Goal: Information Seeking & Learning: Check status

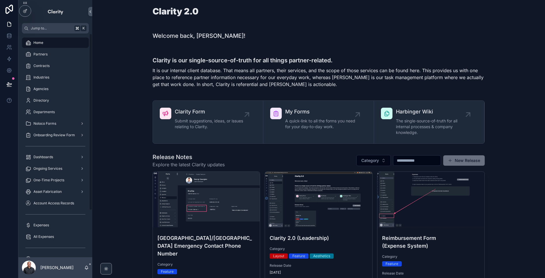
click at [60, 54] on div "Partners" at bounding box center [55, 54] width 60 height 9
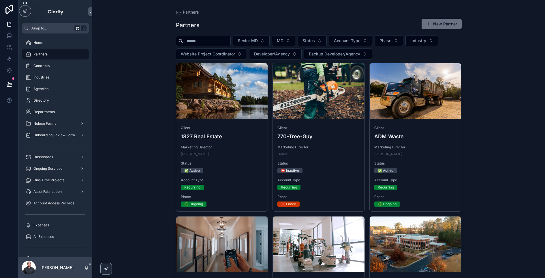
click at [221, 38] on input "scrollable content" at bounding box center [206, 41] width 47 height 8
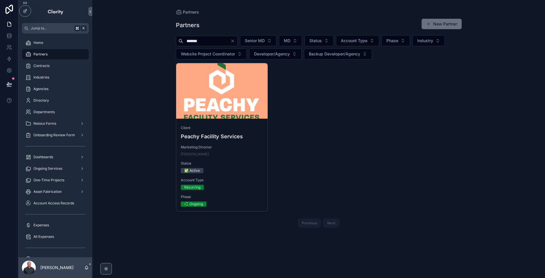
type input "******"
click at [256, 110] on div "scrollable content" at bounding box center [222, 90] width 92 height 55
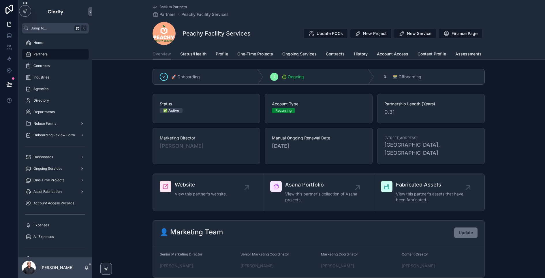
scroll to position [4, 0]
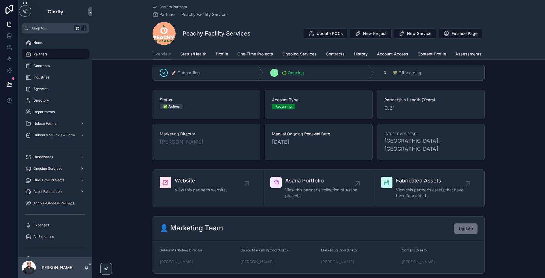
click at [291, 56] on span "Ongoing Services" at bounding box center [299, 54] width 34 height 6
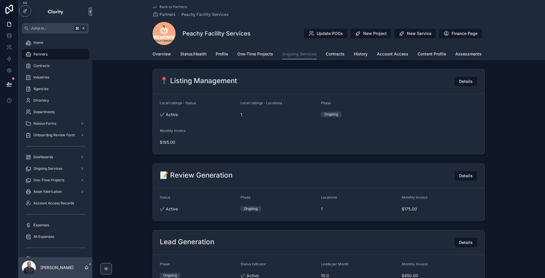
click at [129, 75] on div "📍 Listing Management Details Local Listings - Status ✔️ Active Local Listings -…" at bounding box center [318, 112] width 453 height 90
click at [462, 82] on span "Details" at bounding box center [466, 81] width 14 height 6
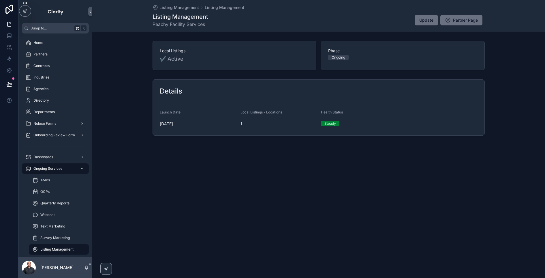
click at [468, 20] on span "Partner Page" at bounding box center [465, 20] width 25 height 6
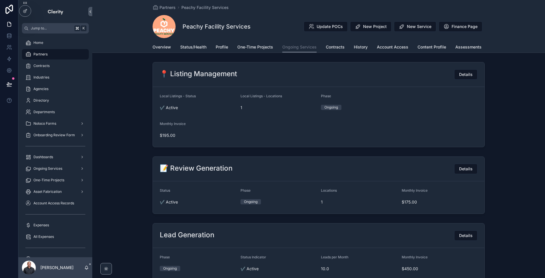
click at [463, 73] on span "Details" at bounding box center [466, 74] width 14 height 6
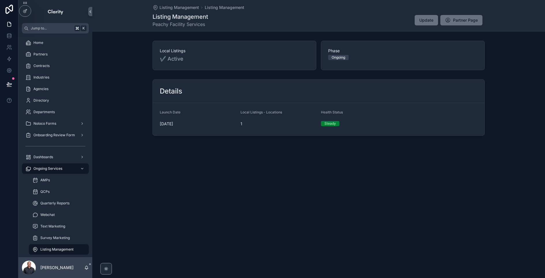
click at [422, 22] on span "Update" at bounding box center [426, 20] width 14 height 6
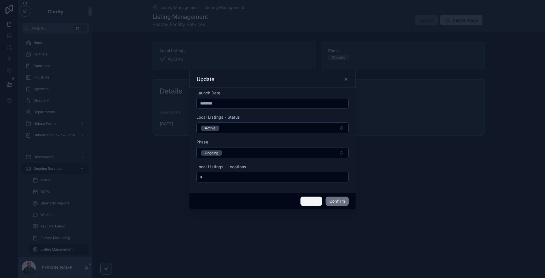
click at [309, 197] on button "Cancel" at bounding box center [310, 200] width 21 height 9
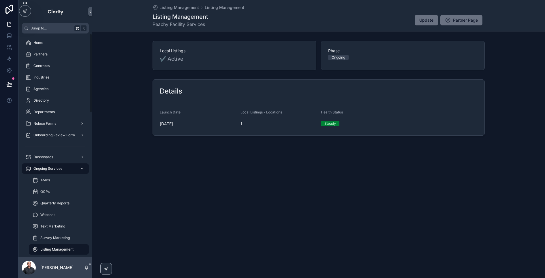
click at [67, 51] on div "Partners" at bounding box center [55, 54] width 60 height 9
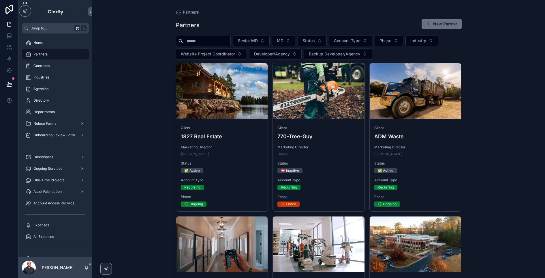
click at [222, 41] on input "scrollable content" at bounding box center [206, 41] width 47 height 8
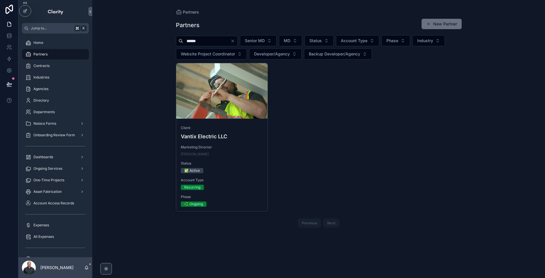
type input "******"
click at [203, 96] on div "scrollable content" at bounding box center [222, 90] width 92 height 55
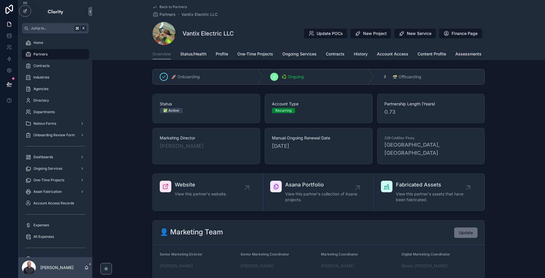
click at [257, 50] on link "One-Time Projects" at bounding box center [255, 55] width 36 height 12
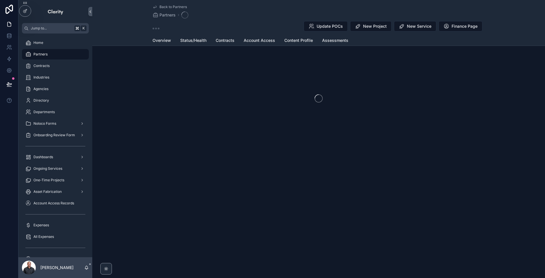
click at [298, 54] on div "scrollable content" at bounding box center [318, 98] width 453 height 91
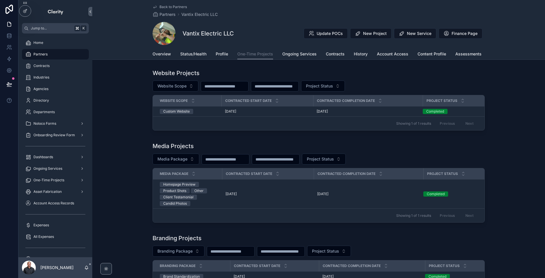
click at [303, 54] on span "Ongoing Services" at bounding box center [299, 54] width 34 height 6
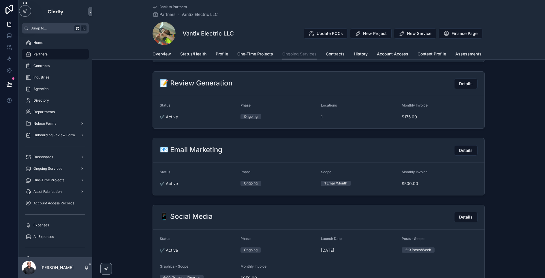
scroll to position [681, 0]
click at [462, 152] on button "Details" at bounding box center [465, 149] width 23 height 10
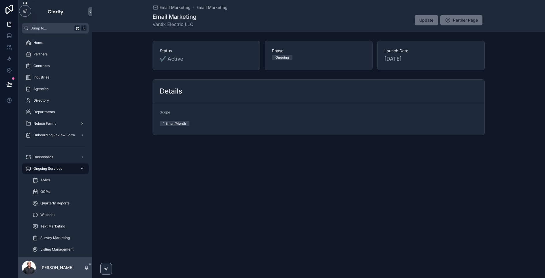
click at [418, 23] on button "Update" at bounding box center [426, 20] width 23 height 10
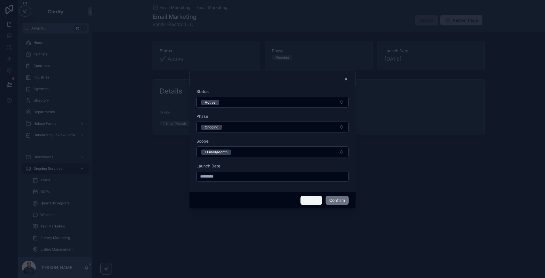
click at [308, 202] on button "Cancel" at bounding box center [310, 199] width 21 height 9
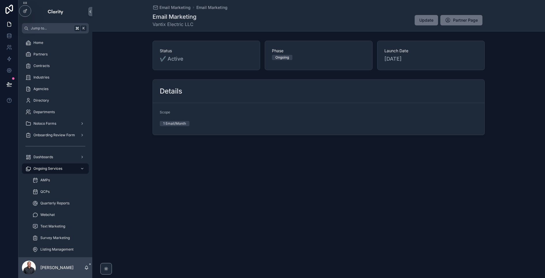
click at [471, 20] on span "Partner Page" at bounding box center [465, 20] width 25 height 6
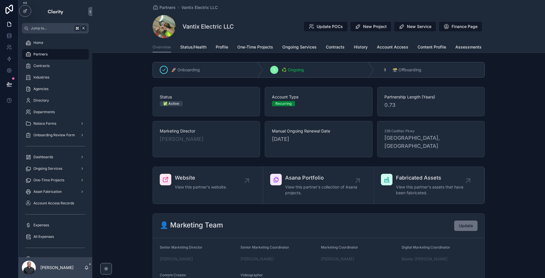
click at [187, 47] on span "Status/Health" at bounding box center [193, 47] width 26 height 6
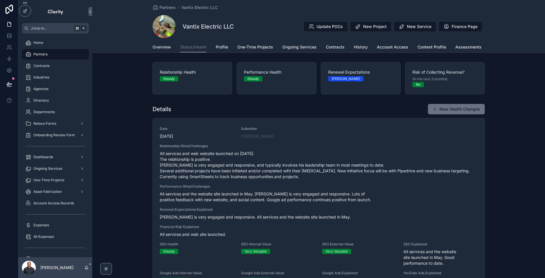
click at [337, 45] on span "Contracts" at bounding box center [335, 47] width 19 height 6
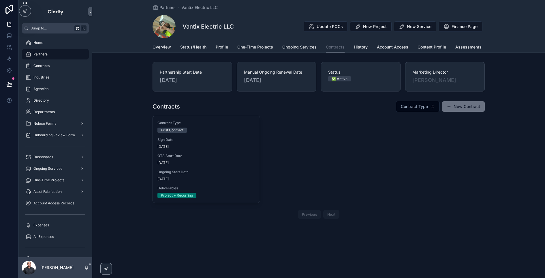
click at [306, 49] on span "Ongoing Services" at bounding box center [299, 47] width 34 height 6
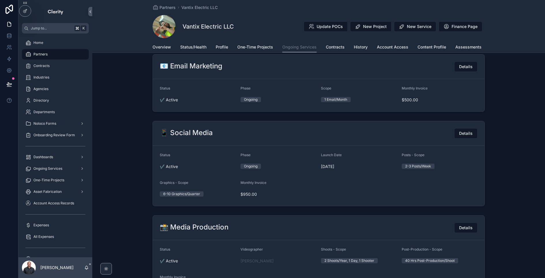
scroll to position [655, 0]
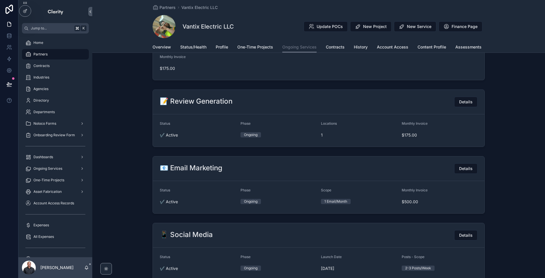
click at [466, 168] on span "Details" at bounding box center [466, 168] width 14 height 6
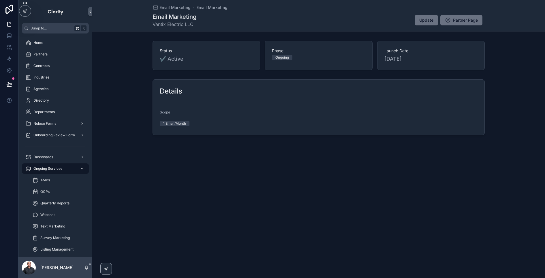
click at [472, 19] on span "Partner Page" at bounding box center [465, 20] width 25 height 6
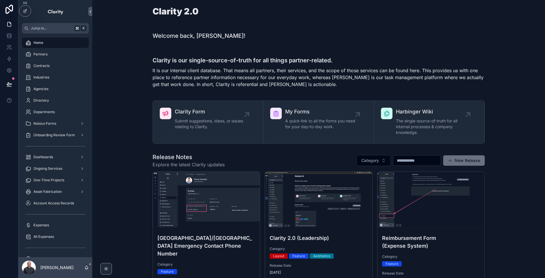
click at [57, 167] on span "Ongoing Services" at bounding box center [47, 168] width 29 height 5
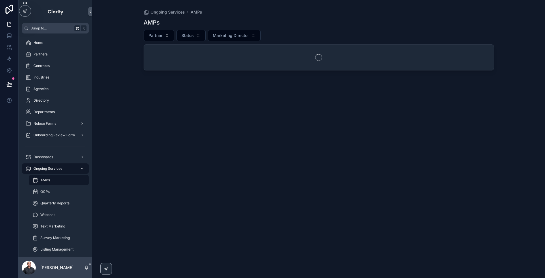
click at [51, 182] on div "AMPs" at bounding box center [58, 179] width 53 height 9
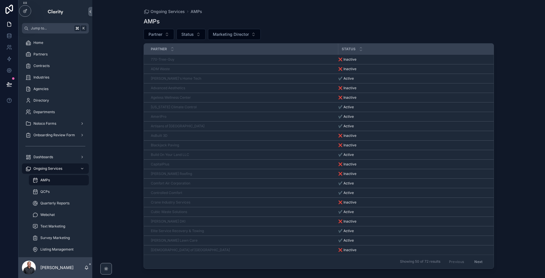
click at [157, 36] on span "Partner" at bounding box center [155, 34] width 14 height 6
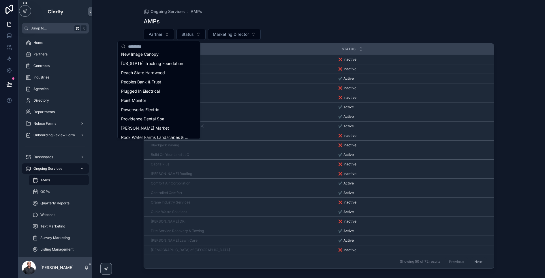
scroll to position [580, 0]
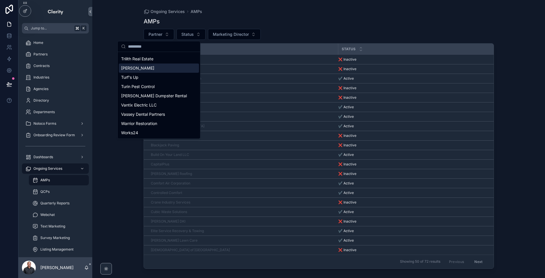
click at [312, 25] on div "AMPs Partner Status Marketing Director Partner Status 770-Tree-Guy ❌ Inactive ❌…" at bounding box center [319, 142] width 350 height 257
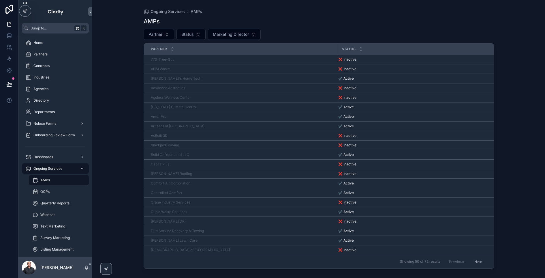
click at [478, 261] on button "Next" at bounding box center [478, 261] width 16 height 9
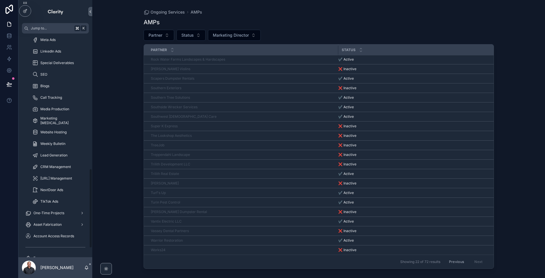
scroll to position [266, 0]
click at [50, 165] on span "Marketing [MEDICAL_DATA]" at bounding box center [61, 167] width 43 height 9
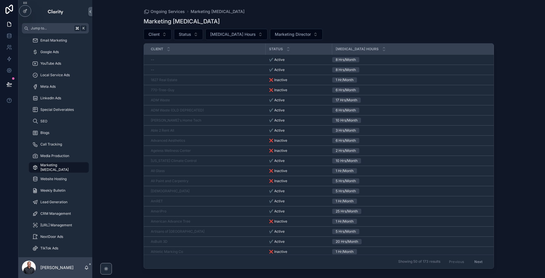
click at [197, 69] on div "--" at bounding box center [206, 69] width 111 height 5
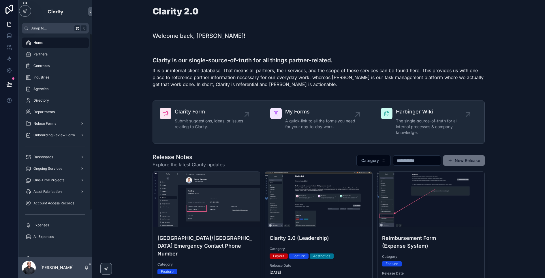
click at [60, 52] on div "Partners" at bounding box center [55, 54] width 60 height 9
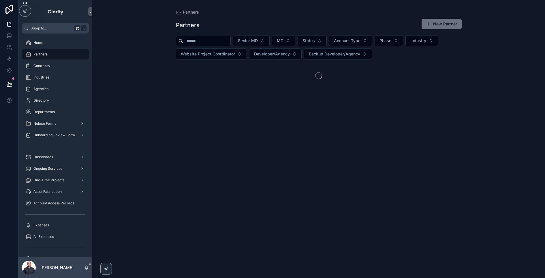
click at [221, 38] on input "scrollable content" at bounding box center [206, 41] width 47 height 8
type input "*"
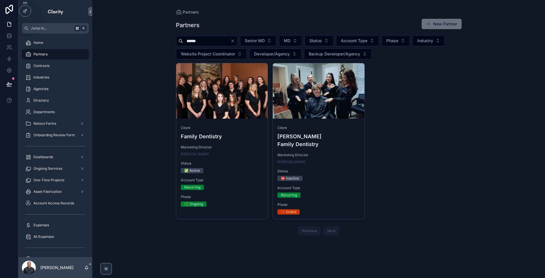
type input "******"
click at [183, 101] on div "scrollable content" at bounding box center [222, 90] width 92 height 55
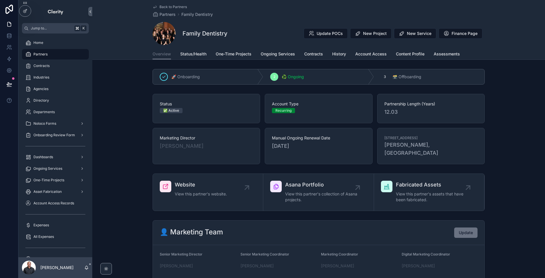
click at [317, 54] on span "Contracts" at bounding box center [313, 54] width 19 height 6
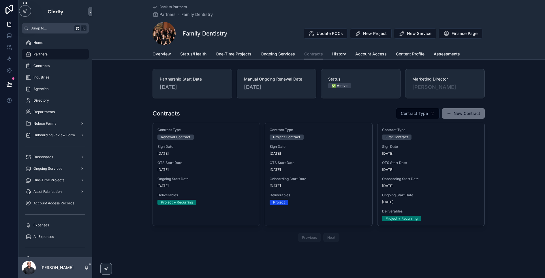
click at [205, 166] on div "OTS Start Date [DATE]" at bounding box center [206, 166] width 98 height 12
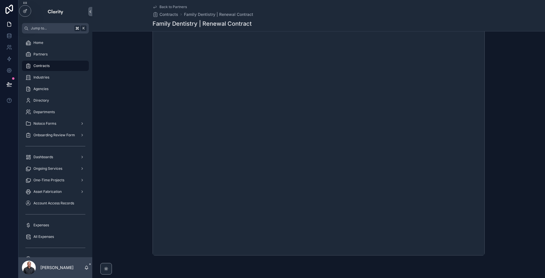
scroll to position [173, 0]
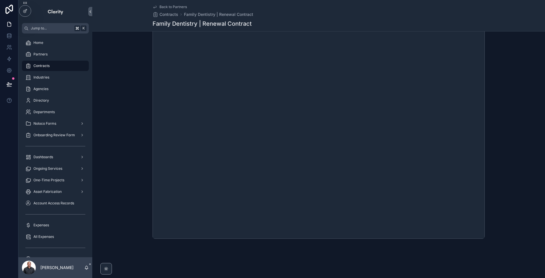
click at [176, 8] on span "Back to Partners" at bounding box center [172, 7] width 27 height 5
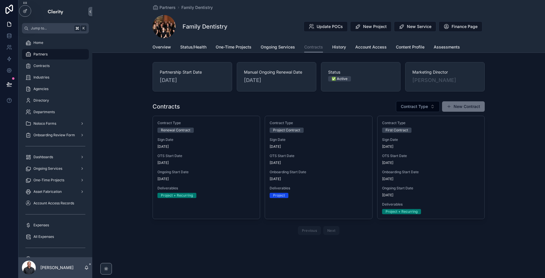
click at [451, 24] on span "Finance Page" at bounding box center [464, 27] width 26 height 6
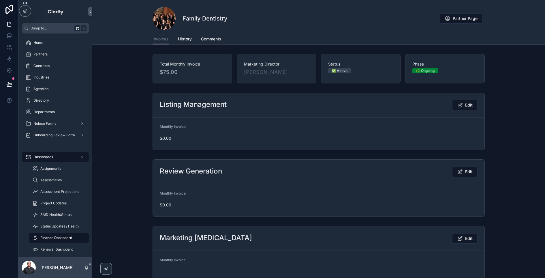
click at [208, 36] on span "Comments" at bounding box center [211, 39] width 20 height 6
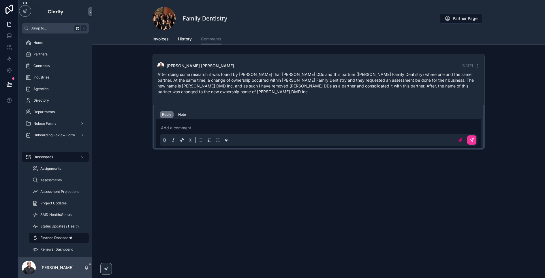
click at [181, 38] on span "History" at bounding box center [185, 39] width 14 height 6
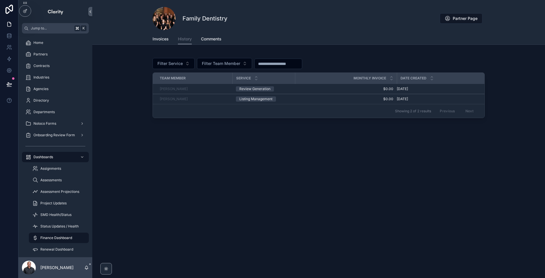
click at [164, 39] on span "Invoices" at bounding box center [160, 39] width 16 height 6
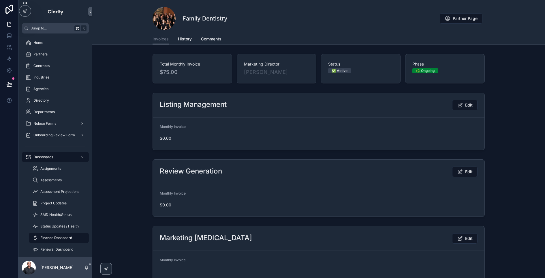
click at [458, 17] on span "Partner Page" at bounding box center [465, 19] width 25 height 6
